Goal: Information Seeking & Learning: Learn about a topic

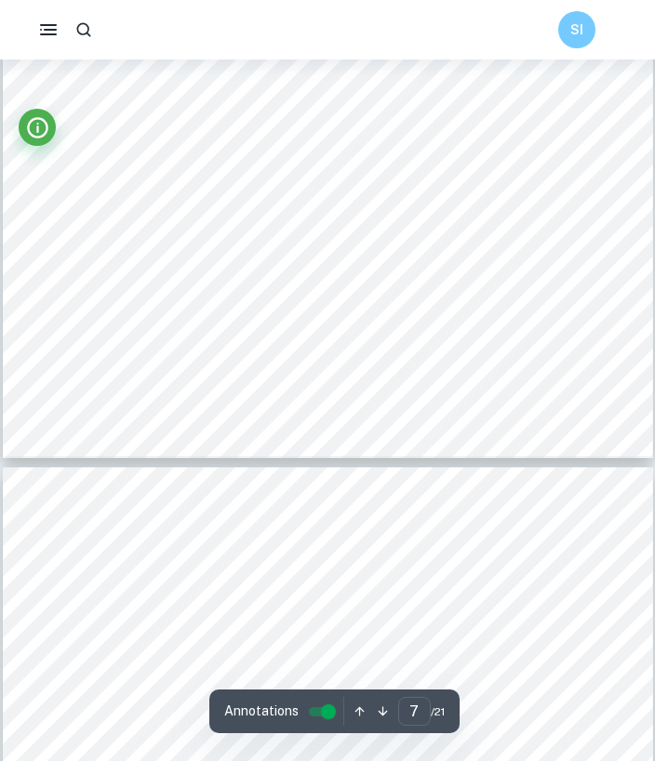
scroll to position [5645, 0]
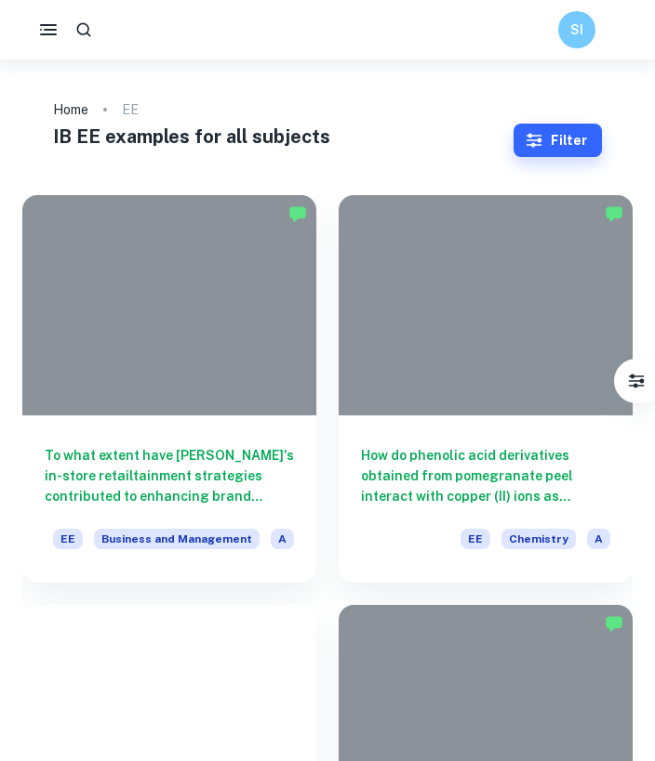
scroll to position [2152, 0]
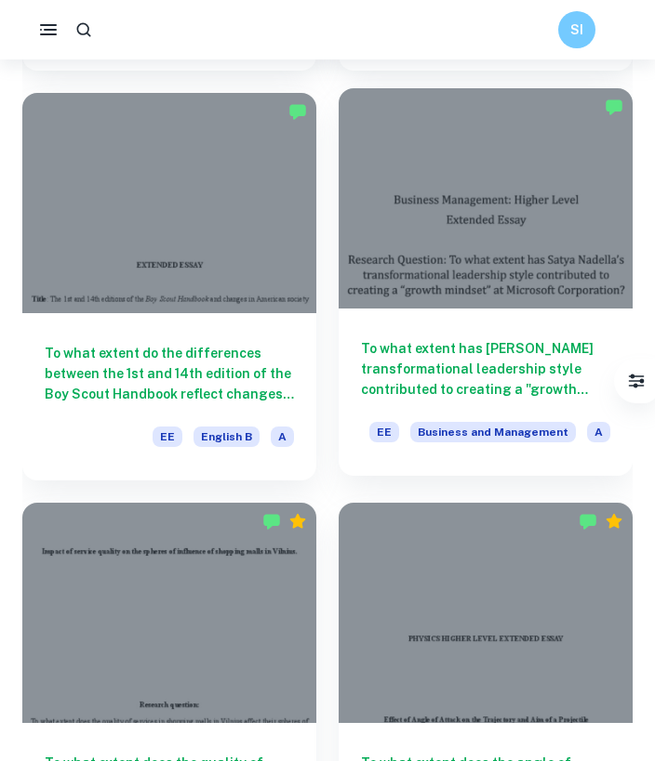
drag, startPoint x: 0, startPoint y: 0, endPoint x: 449, endPoint y: 289, distance: 534.1
click at [449, 289] on div at bounding box center [485, 198] width 294 height 220
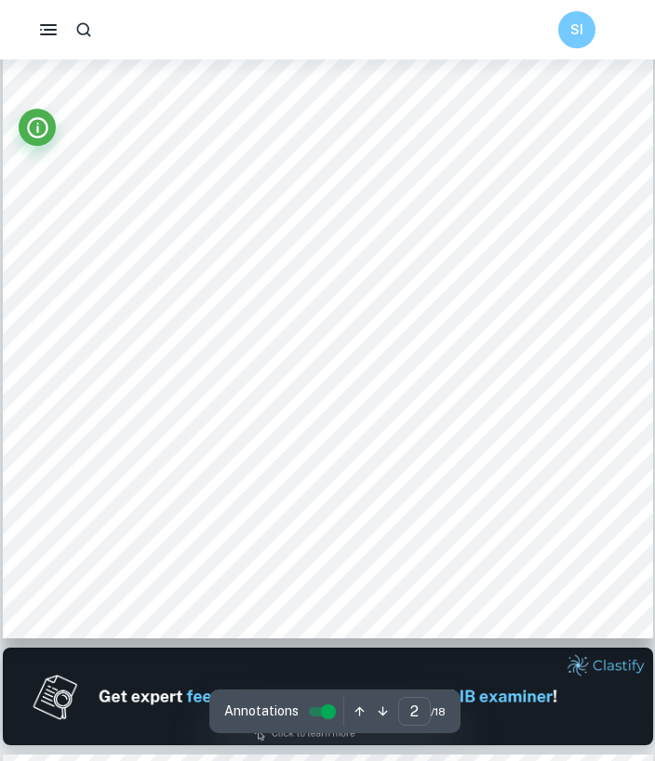
scroll to position [1030, 0]
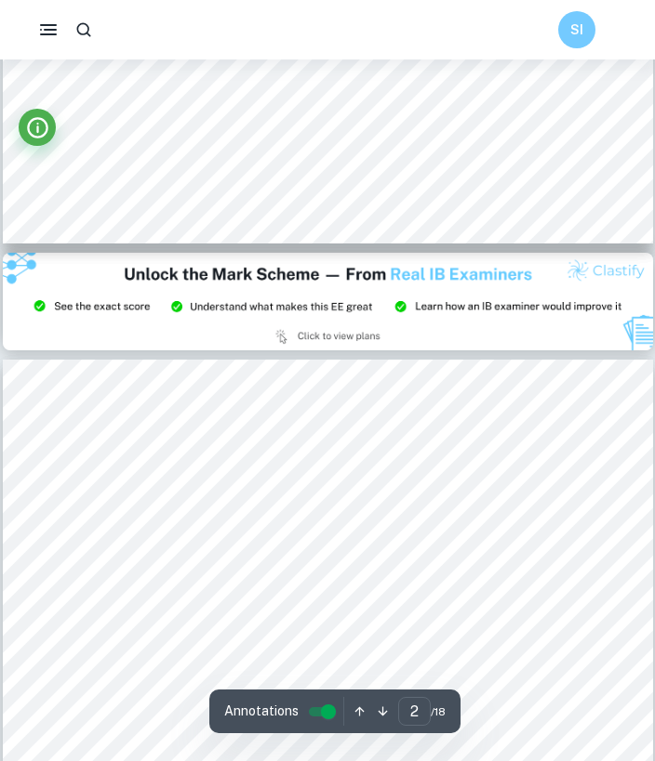
type input "3"
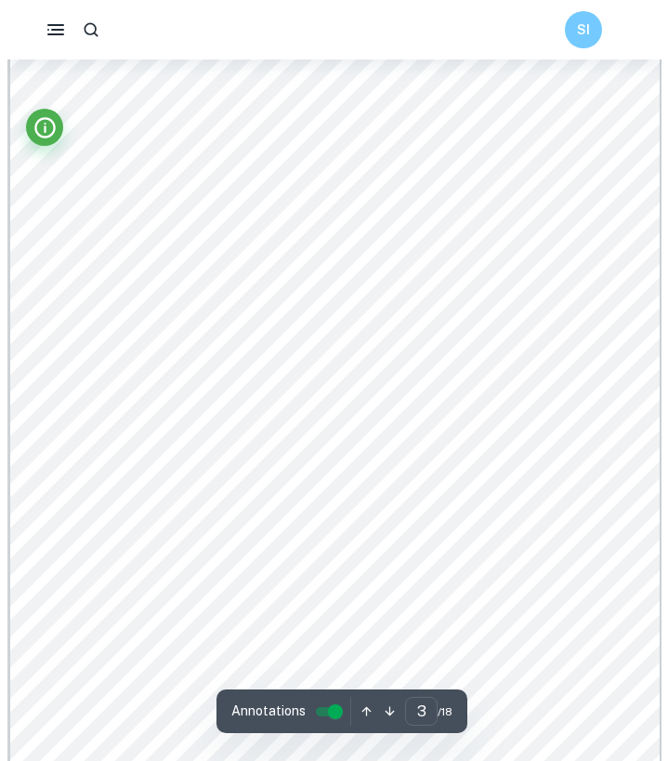
scroll to position [2265, 0]
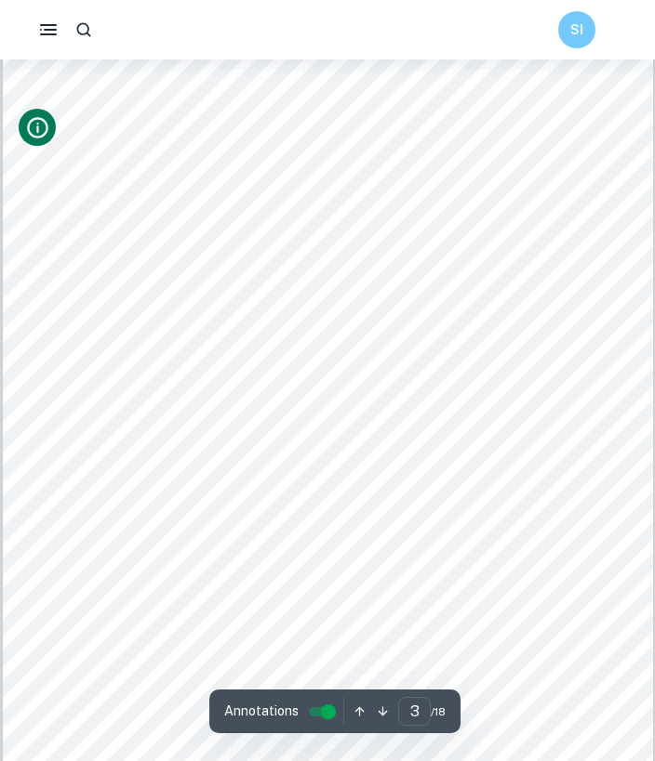
click at [33, 118] on icon "Info" at bounding box center [37, 127] width 21 height 21
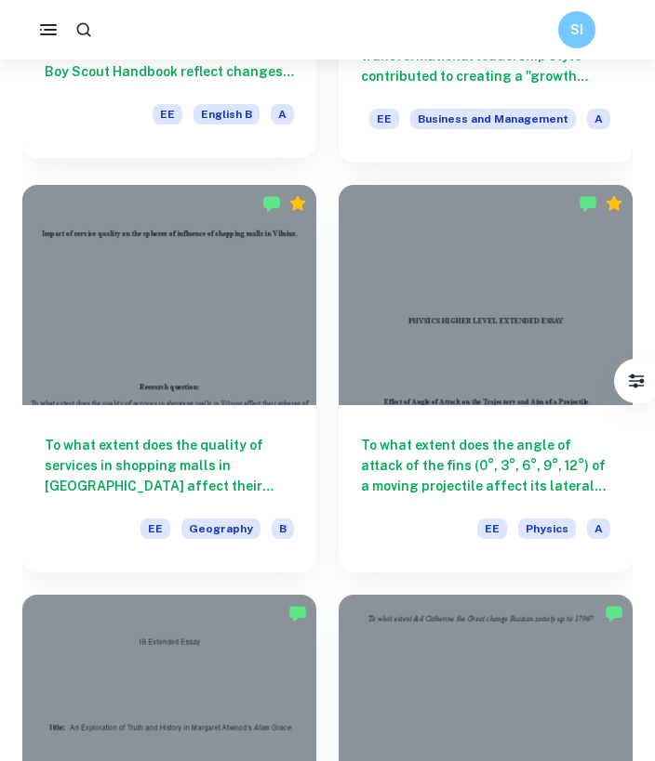
scroll to position [2473, 0]
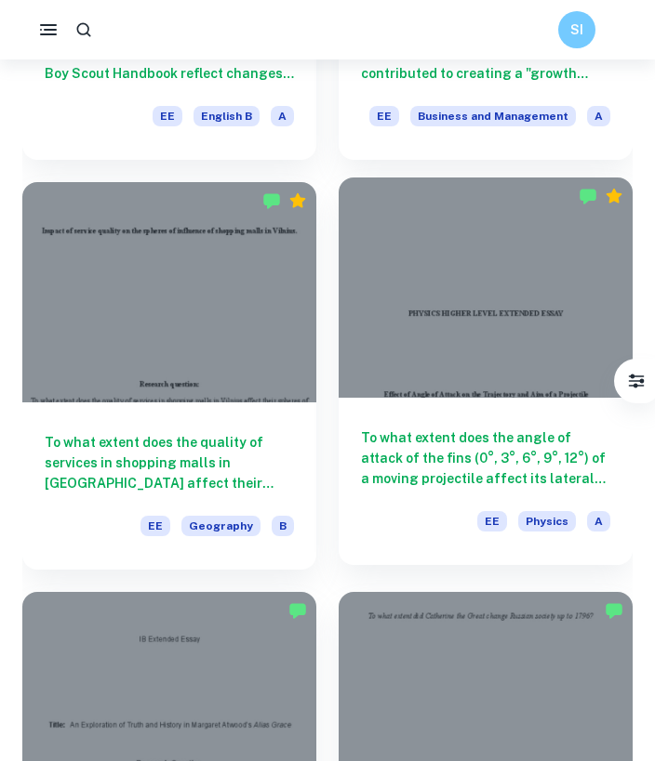
click at [494, 426] on div "To what extent does the angle of attack of the fins (0°, 3°, 6°, 9°, 12°) of a …" at bounding box center [485, 481] width 294 height 167
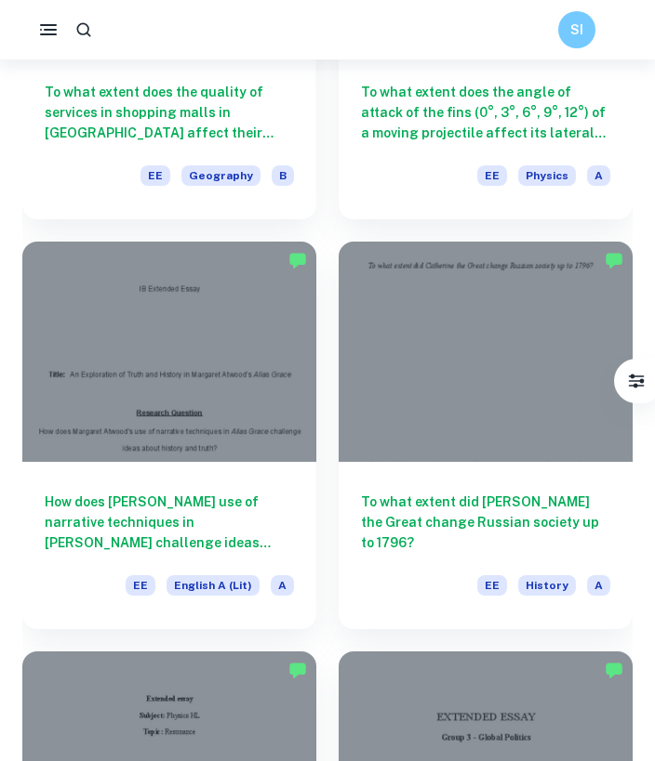
scroll to position [2918, 0]
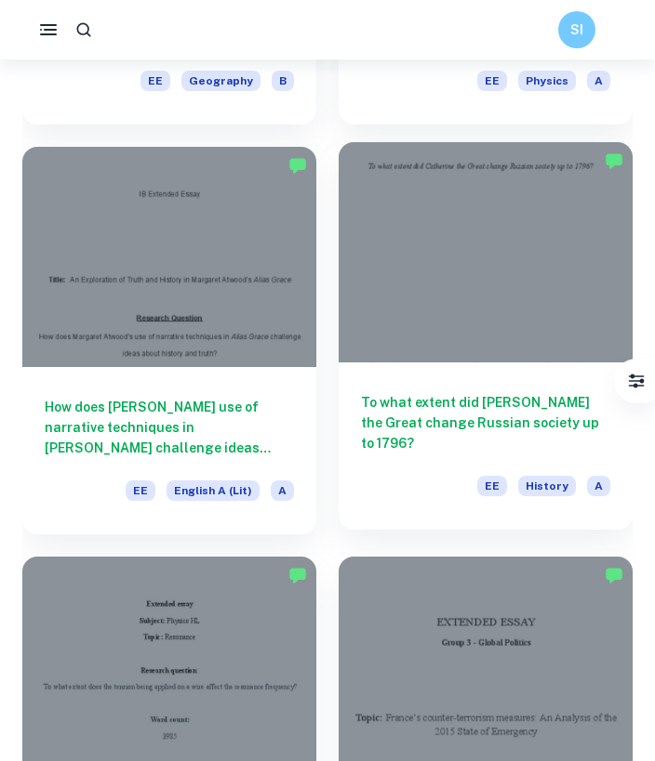
click at [430, 364] on div "To what extent did [PERSON_NAME] the Great change Russian society up to 1796? E…" at bounding box center [485, 446] width 294 height 167
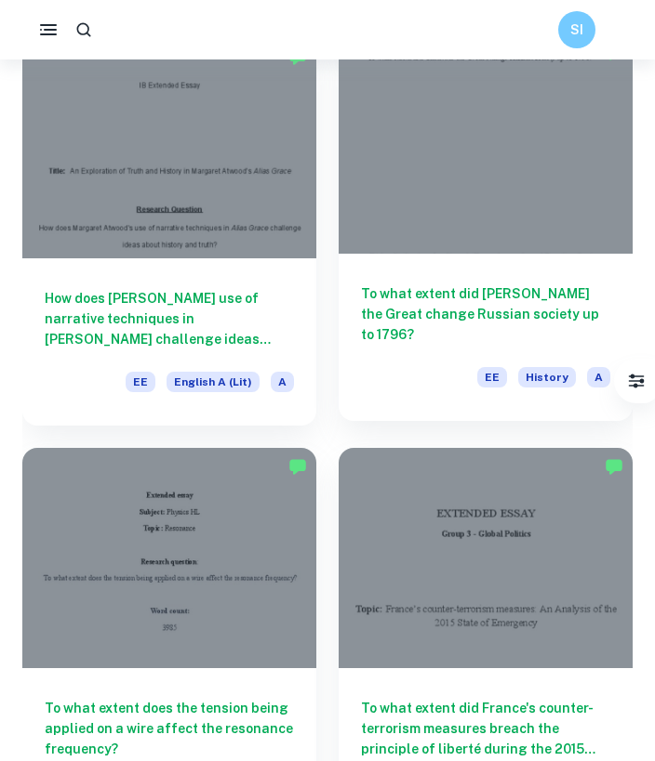
scroll to position [3033, 0]
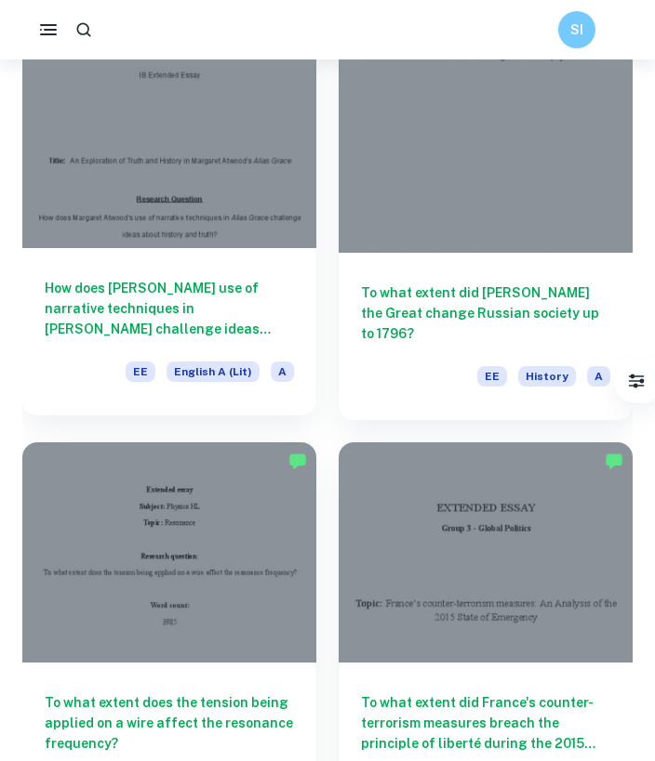
click at [222, 195] on div at bounding box center [169, 138] width 294 height 220
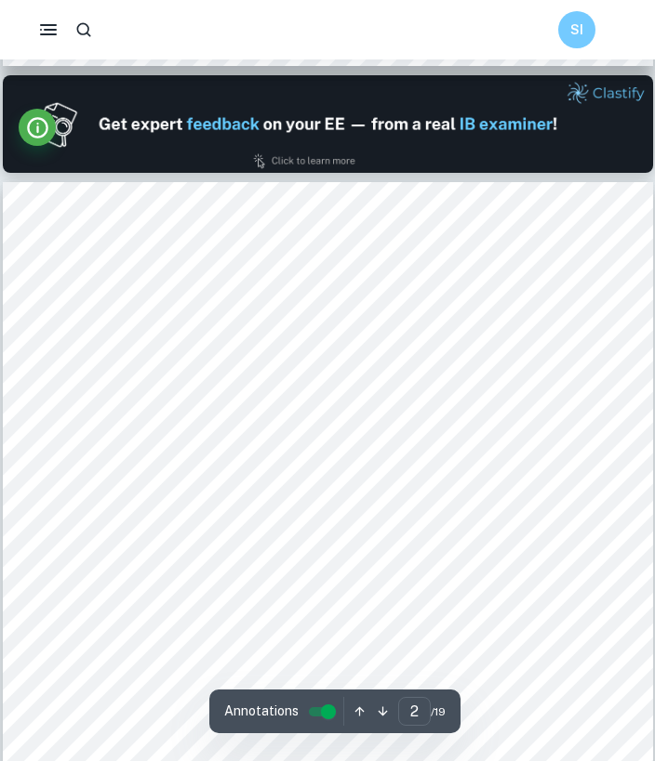
scroll to position [879, 0]
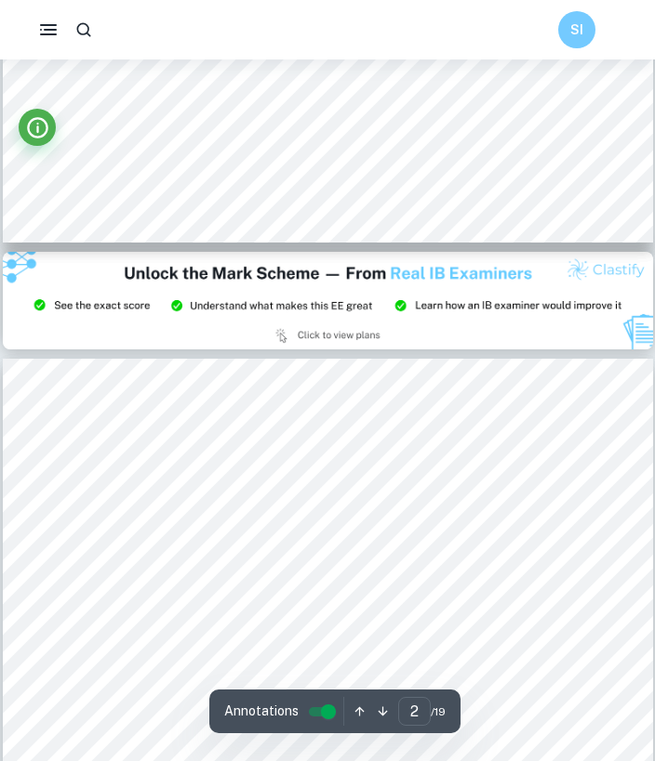
type input "3"
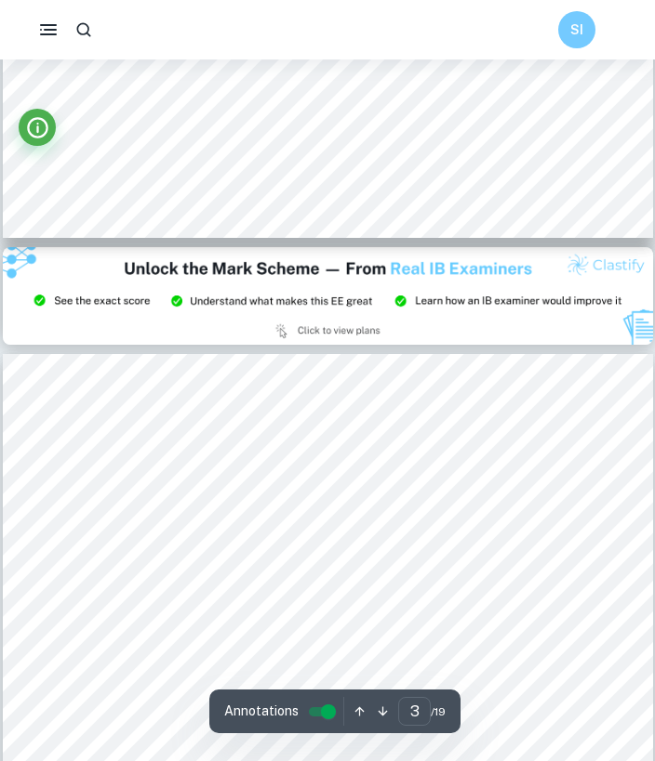
scroll to position [1645, 0]
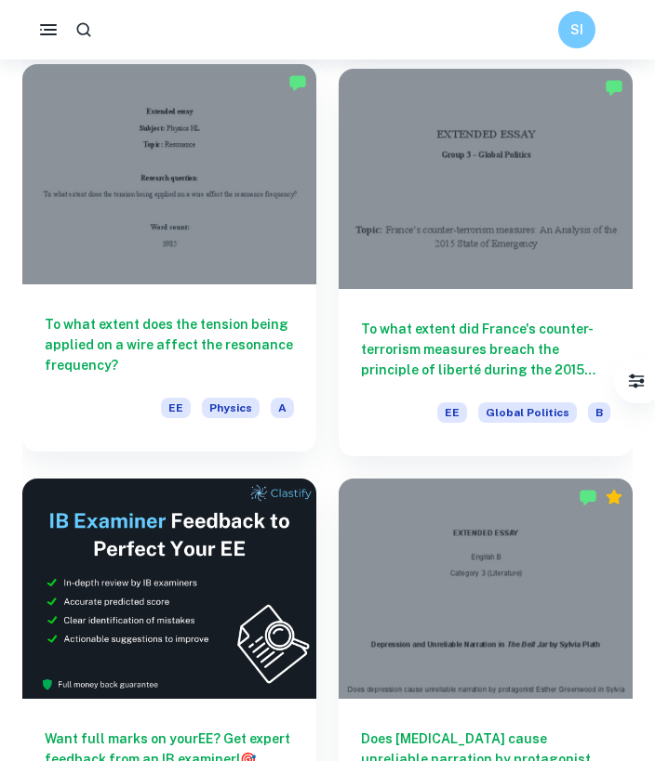
scroll to position [3407, 0]
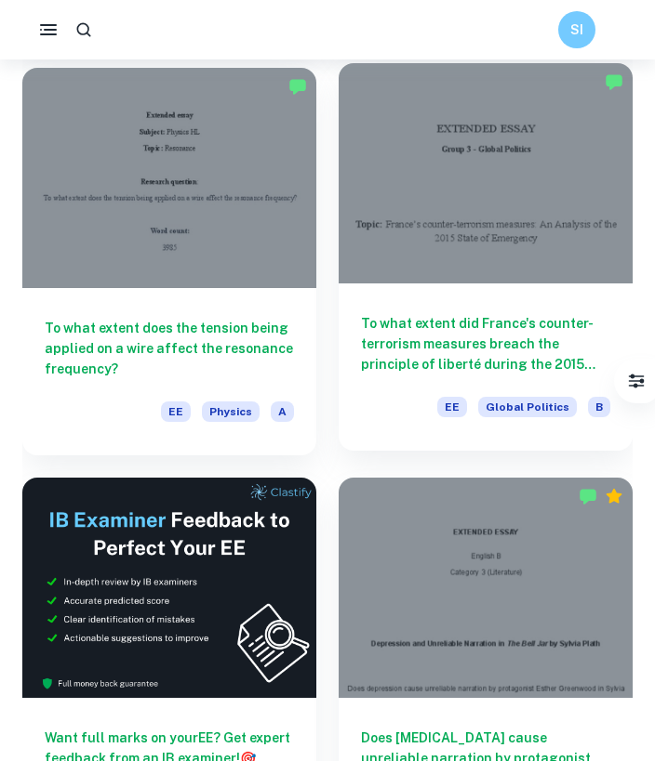
click at [454, 261] on div at bounding box center [485, 173] width 294 height 220
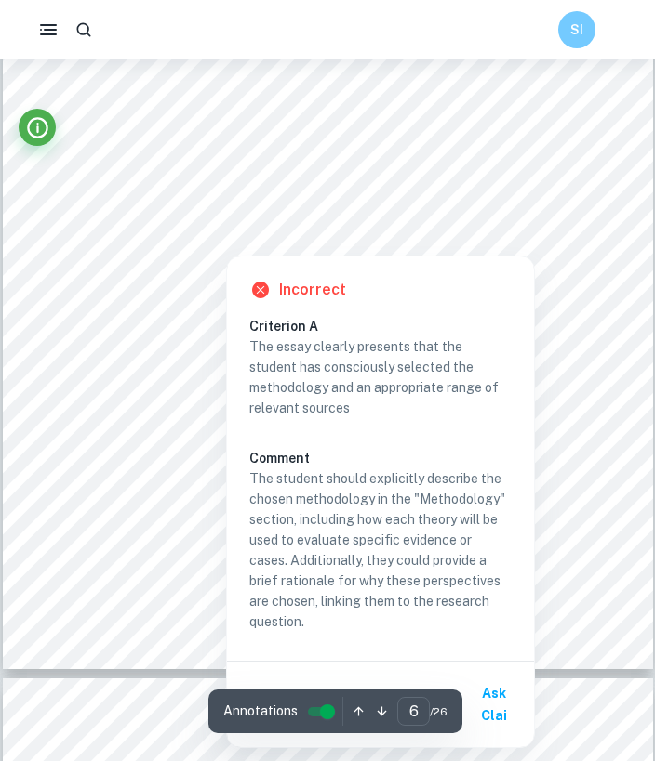
scroll to position [4714, 0]
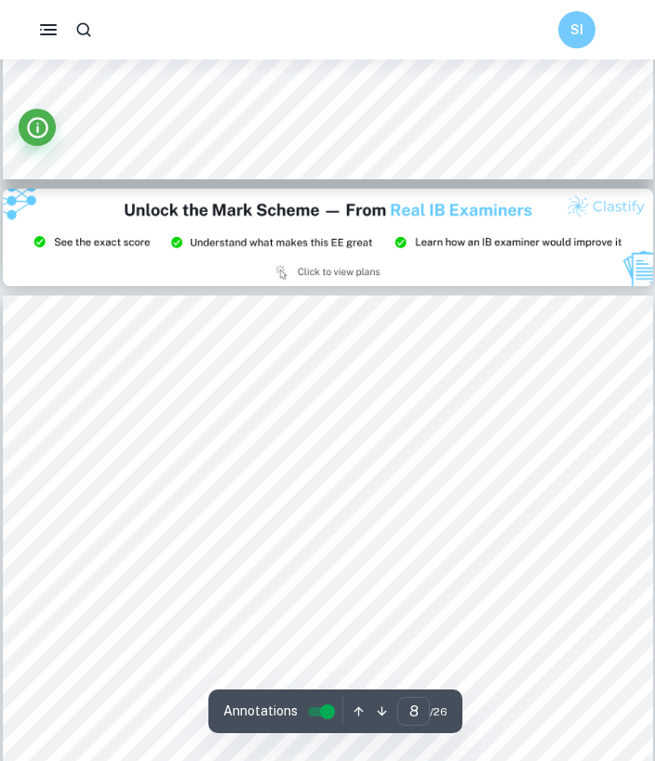
type input "9"
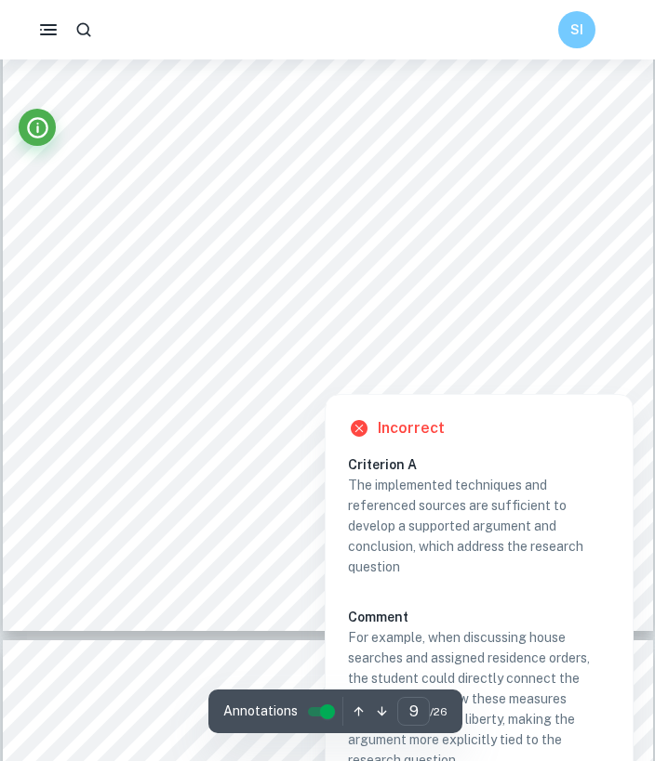
scroll to position [7463, 0]
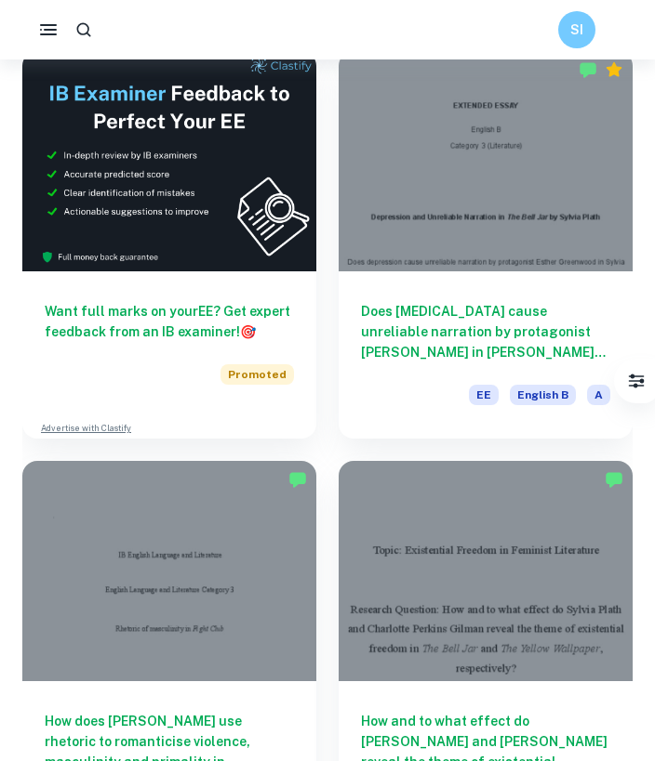
scroll to position [3833, 0]
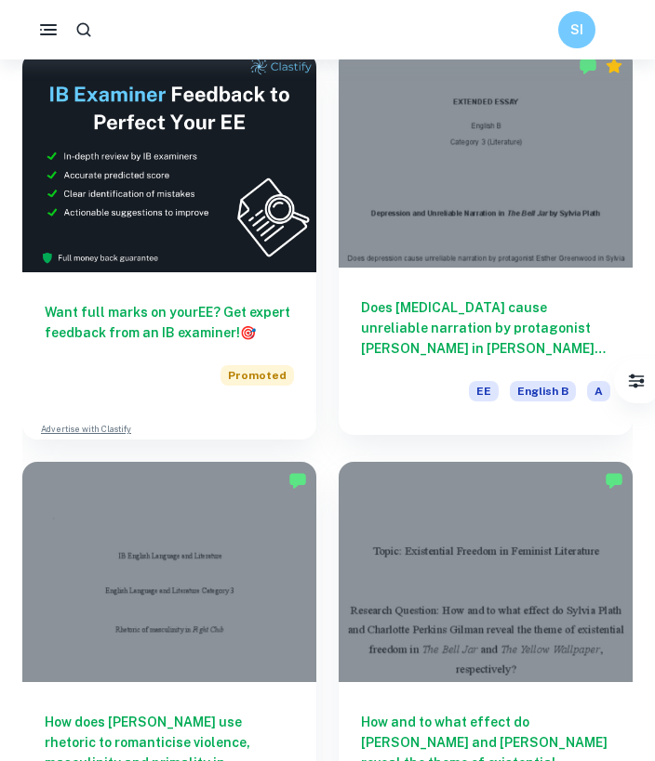
click at [411, 249] on div at bounding box center [485, 157] width 294 height 220
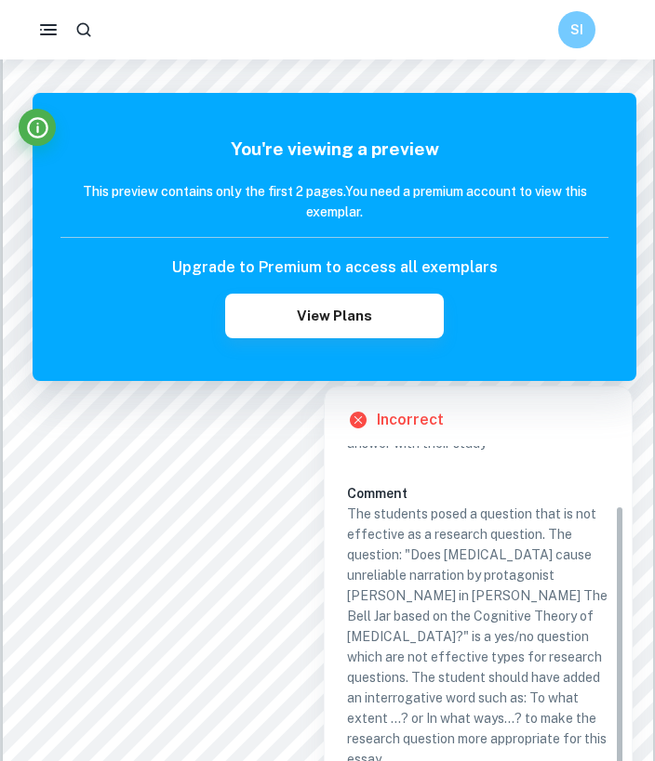
scroll to position [79, 0]
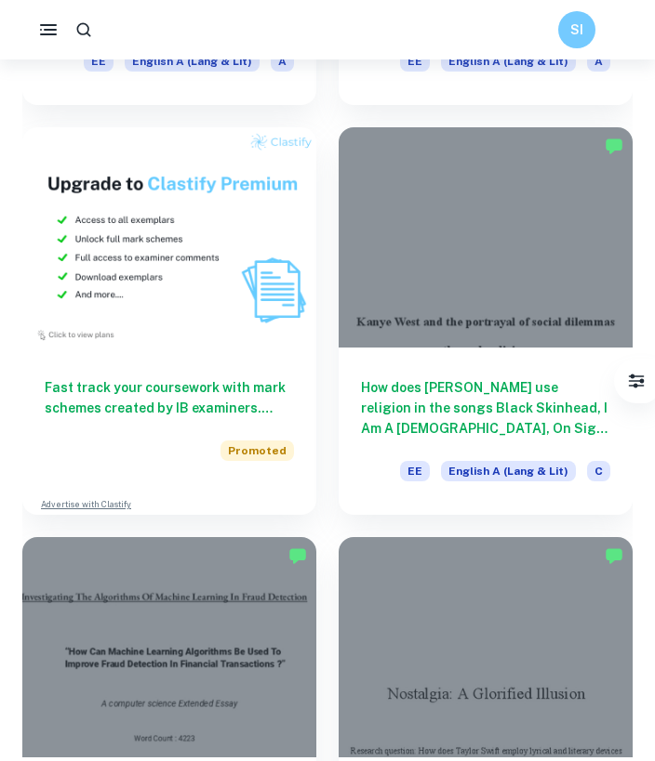
scroll to position [4565, 0]
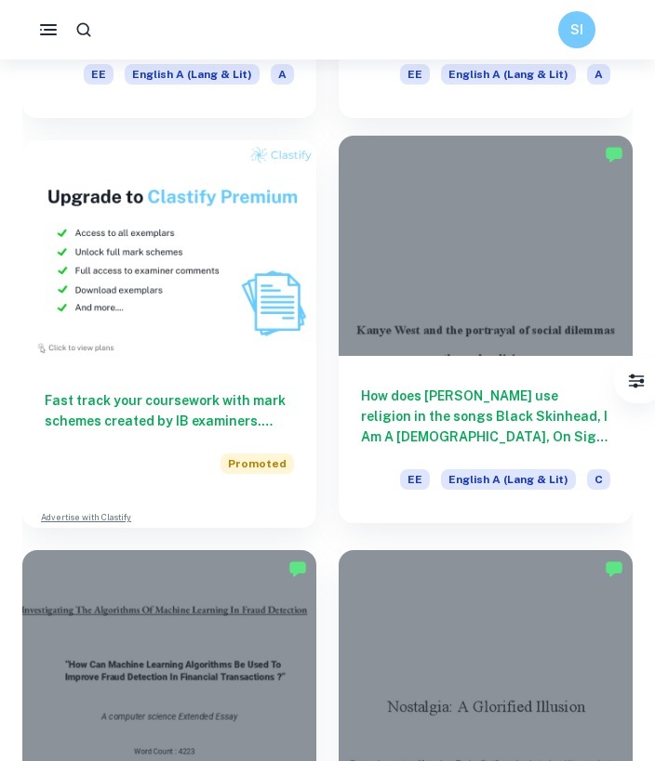
click at [472, 395] on h6 "How does [PERSON_NAME] use religion in the songs Black Skinhead, I Am A [DEMOGR…" at bounding box center [485, 416] width 249 height 61
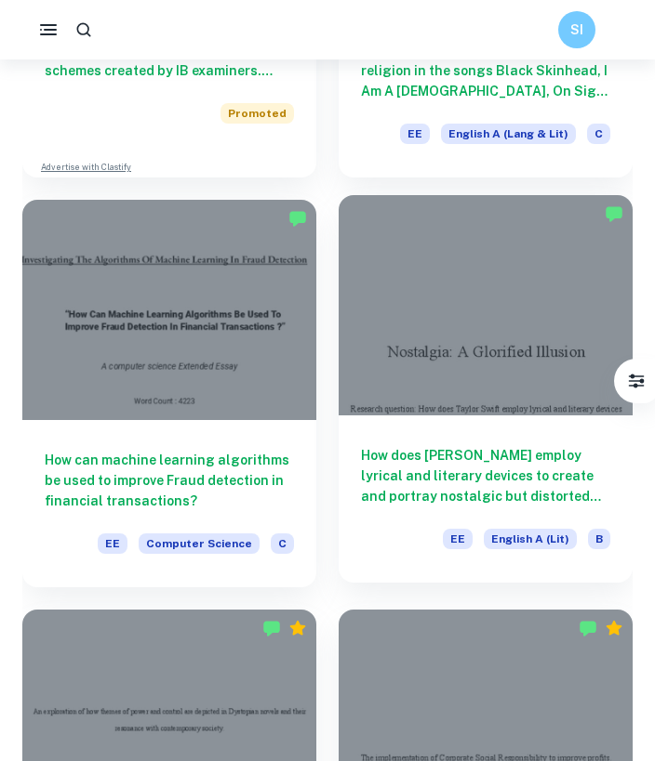
click at [428, 415] on div at bounding box center [485, 305] width 294 height 220
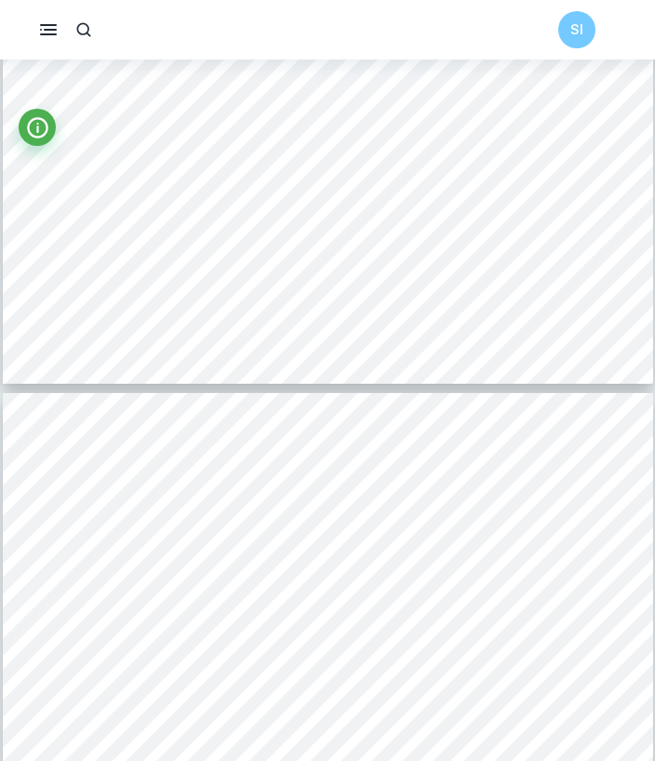
scroll to position [5658, 0]
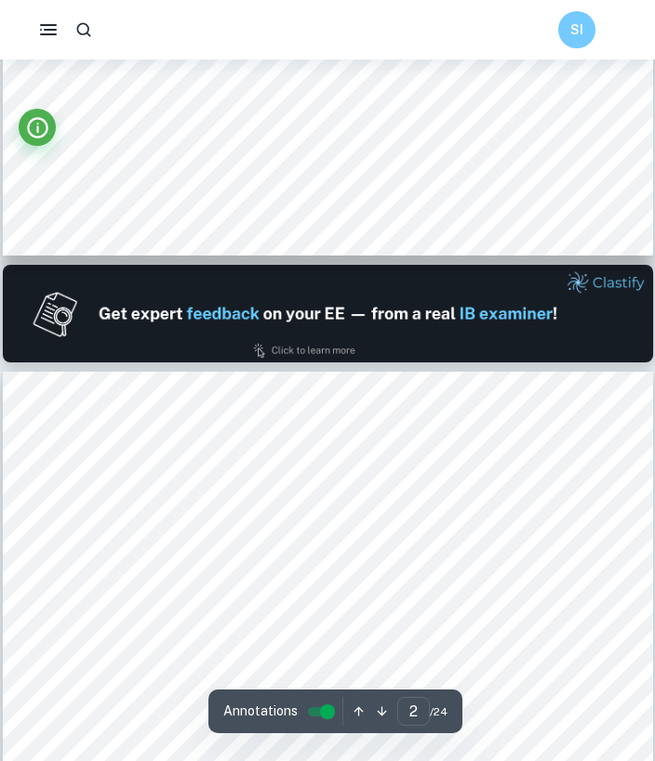
type input "1"
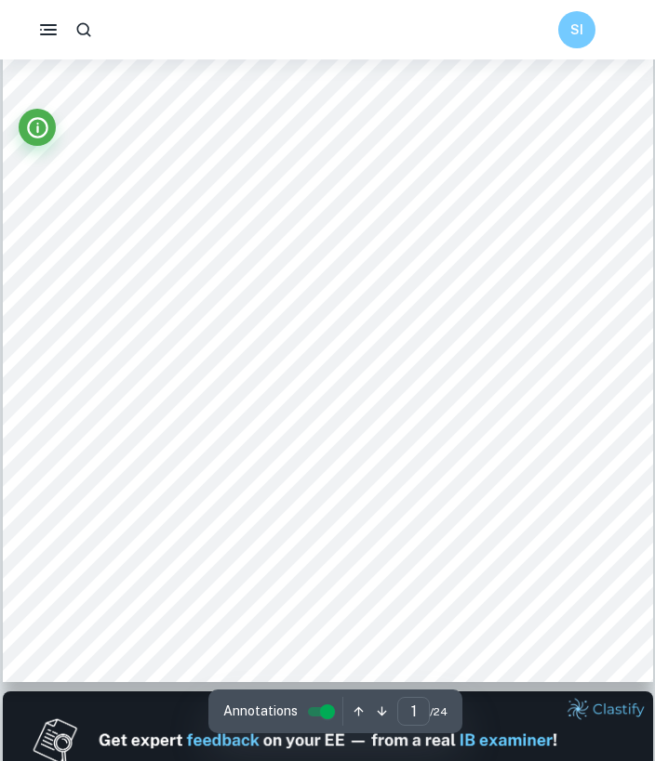
scroll to position [0, 0]
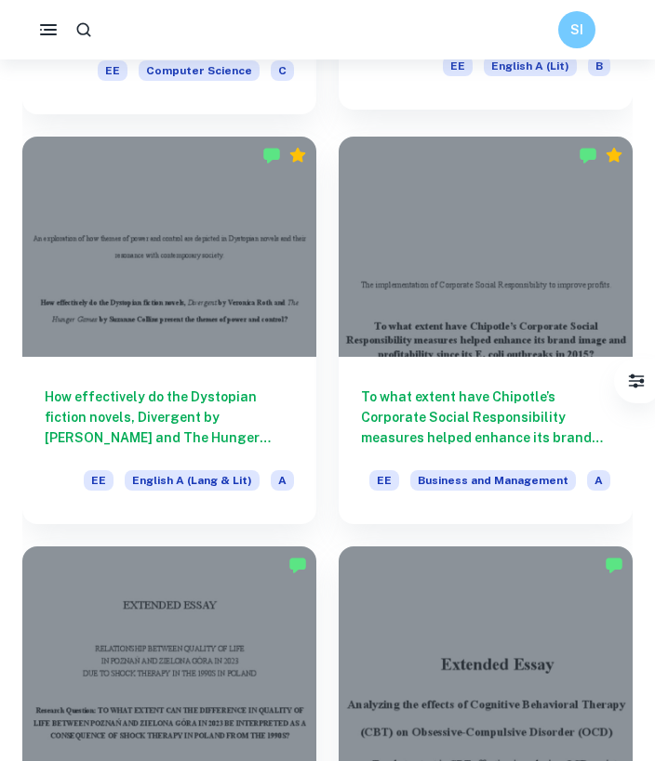
scroll to position [5388, 0]
